Goal: Information Seeking & Learning: Learn about a topic

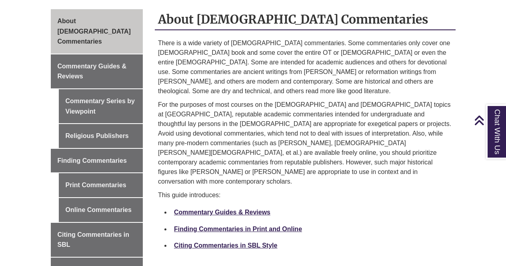
scroll to position [227, 0]
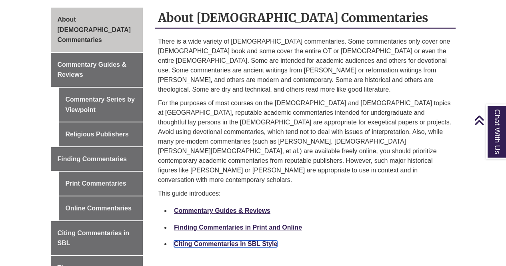
click at [231, 240] on link "Citing Commentaries in SBL Style" at bounding box center [225, 243] width 103 height 7
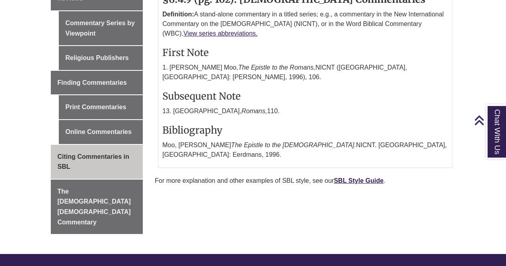
scroll to position [303, 0]
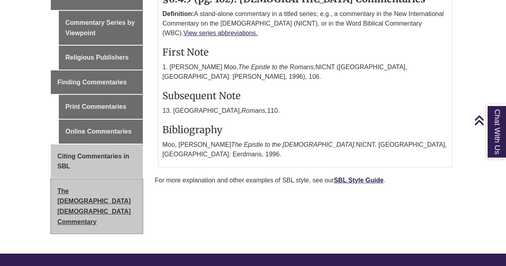
click at [75, 179] on link "The [DEMOGRAPHIC_DATA] [DEMOGRAPHIC_DATA] Commentary" at bounding box center [97, 206] width 92 height 54
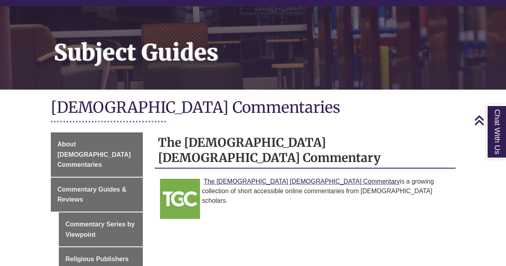
scroll to position [102, 0]
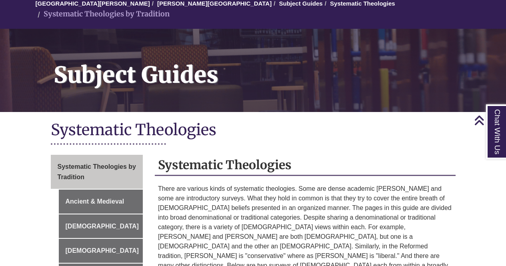
scroll to position [71, 0]
